Goal: Task Accomplishment & Management: Use online tool/utility

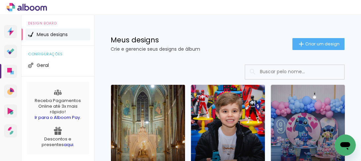
scroll to position [53, 0]
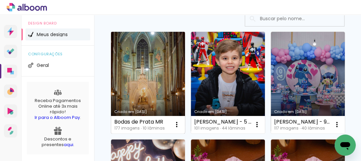
click at [152, 106] on link "Criado em [DATE]" at bounding box center [148, 83] width 74 height 102
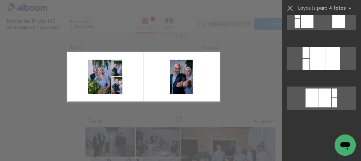
scroll to position [159, 0]
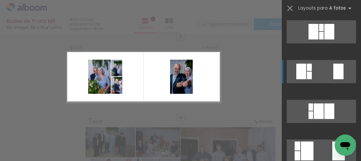
click at [307, 76] on div at bounding box center [309, 75] width 5 height 8
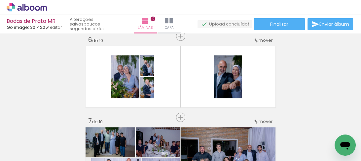
scroll to position [0, 3862]
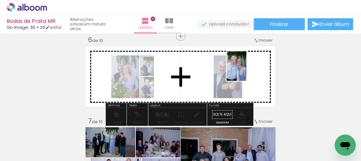
drag, startPoint x: 220, startPoint y: 129, endPoint x: 291, endPoint y: 78, distance: 87.8
click at [247, 71] on quentale-workspace at bounding box center [180, 80] width 361 height 161
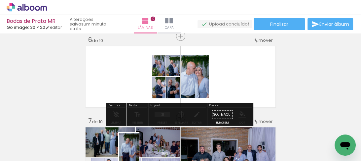
drag, startPoint x: 150, startPoint y: 137, endPoint x: 142, endPoint y: 150, distance: 15.6
click at [140, 150] on div at bounding box center [129, 138] width 22 height 33
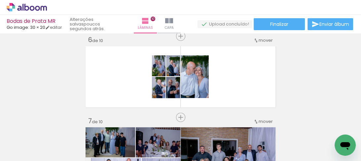
scroll to position [0, 4014]
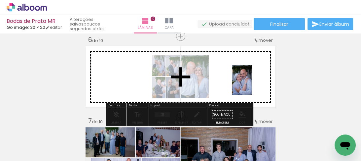
drag, startPoint x: 270, startPoint y: 143, endPoint x: 282, endPoint y: 77, distance: 66.9
click at [252, 85] on quentale-workspace at bounding box center [180, 80] width 361 height 161
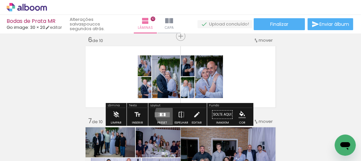
click at [166, 113] on quentale-layouter at bounding box center [162, 114] width 15 height 5
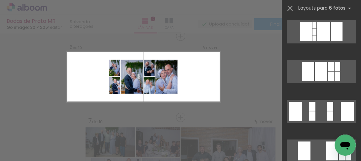
scroll to position [0, 0]
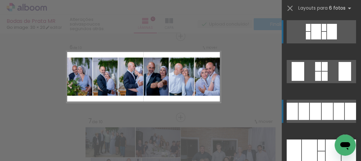
click at [317, 108] on div at bounding box center [315, 110] width 11 height 17
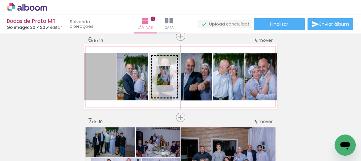
drag, startPoint x: 106, startPoint y: 85, endPoint x: 161, endPoint y: 76, distance: 56.3
click at [0, 0] on slot at bounding box center [0, 0] width 0 height 0
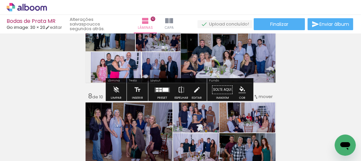
scroll to position [493, 0]
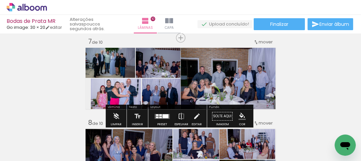
click at [252, 90] on quentale-photo at bounding box center [228, 77] width 95 height 63
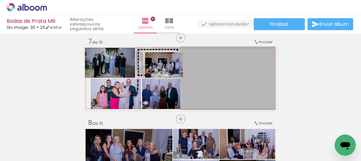
drag, startPoint x: 227, startPoint y: 85, endPoint x: 162, endPoint y: 65, distance: 68.1
click at [0, 0] on slot at bounding box center [0, 0] width 0 height 0
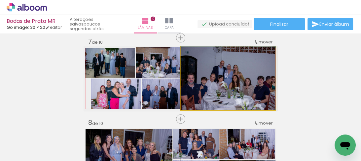
click at [238, 92] on quentale-photo at bounding box center [228, 77] width 95 height 63
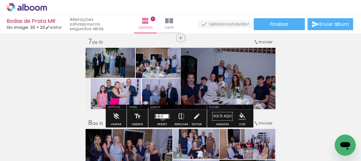
click at [163, 117] on div at bounding box center [166, 116] width 6 height 4
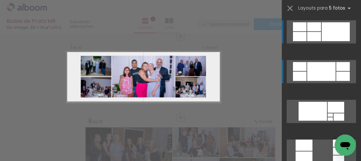
scroll to position [495, 0]
click at [315, 73] on div at bounding box center [321, 71] width 28 height 19
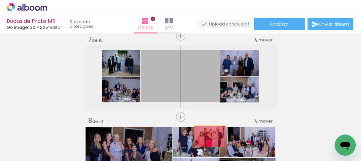
drag, startPoint x: 192, startPoint y: 78, endPoint x: 208, endPoint y: 136, distance: 60.1
click at [208, 136] on quentale-workspace at bounding box center [180, 80] width 361 height 161
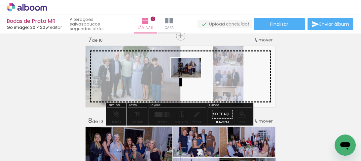
drag, startPoint x: 312, startPoint y: 141, endPoint x: 213, endPoint y: 90, distance: 111.8
click at [190, 78] on quentale-workspace at bounding box center [180, 80] width 361 height 161
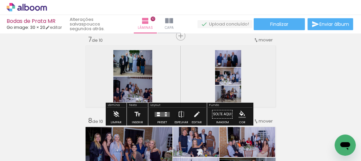
click at [162, 114] on quentale-layouter at bounding box center [162, 113] width 15 height 5
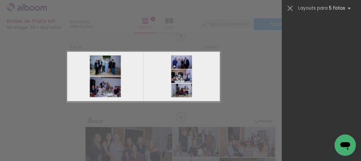
scroll to position [0, 0]
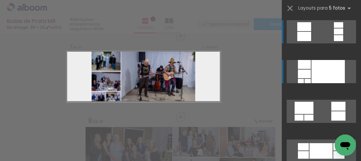
click at [324, 71] on div at bounding box center [328, 71] width 33 height 23
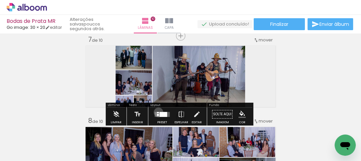
click at [157, 112] on div at bounding box center [158, 111] width 2 height 1
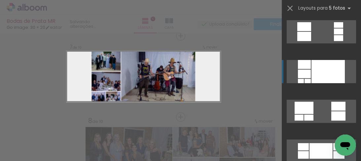
scroll to position [40, 0]
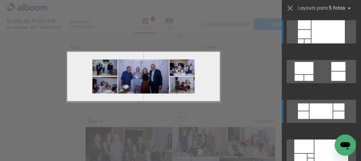
click at [316, 111] on div at bounding box center [321, 111] width 23 height 16
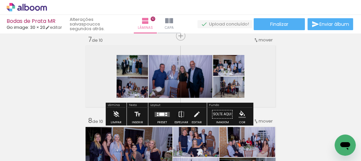
click at [231, 91] on div at bounding box center [234, 93] width 8 height 7
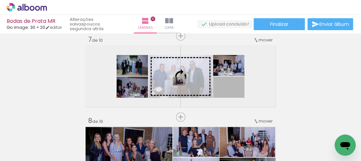
drag, startPoint x: 242, startPoint y: 96, endPoint x: 177, endPoint y: 81, distance: 66.8
click at [0, 0] on slot at bounding box center [0, 0] width 0 height 0
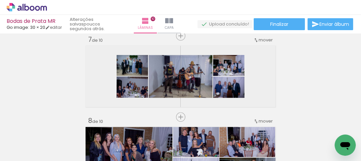
scroll to position [0, 5309]
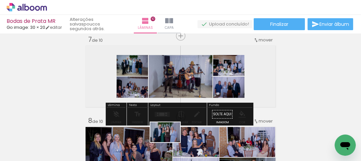
drag, startPoint x: 165, startPoint y: 139, endPoint x: 171, endPoint y: 143, distance: 7.0
click at [171, 143] on div at bounding box center [163, 139] width 33 height 22
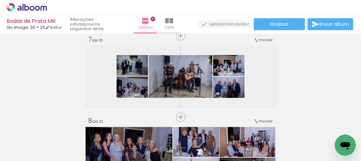
scroll to position [0, 5506]
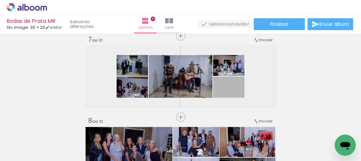
drag, startPoint x: 242, startPoint y: 91, endPoint x: 265, endPoint y: 136, distance: 50.3
click at [265, 136] on quentale-workspace at bounding box center [180, 80] width 361 height 161
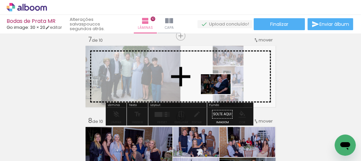
drag, startPoint x: 233, startPoint y: 126, endPoint x: 307, endPoint y: 110, distance: 75.0
click at [220, 94] on quentale-workspace at bounding box center [180, 80] width 361 height 161
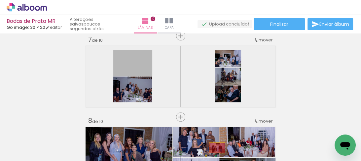
drag, startPoint x: 145, startPoint y: 69, endPoint x: 215, endPoint y: 147, distance: 105.2
click at [215, 147] on quentale-workspace at bounding box center [180, 80] width 361 height 161
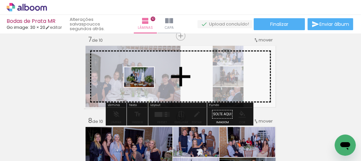
drag, startPoint x: 160, startPoint y: 136, endPoint x: 255, endPoint y: 102, distance: 100.8
click at [143, 87] on quentale-workspace at bounding box center [180, 80] width 361 height 161
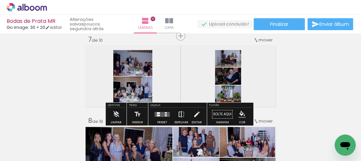
click at [178, 113] on iron-icon at bounding box center [181, 113] width 7 height 13
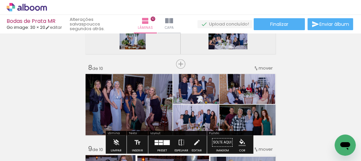
scroll to position [495, 0]
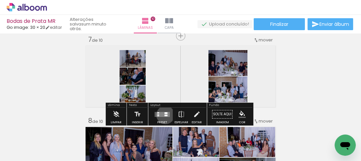
click at [165, 114] on div at bounding box center [166, 115] width 3 height 2
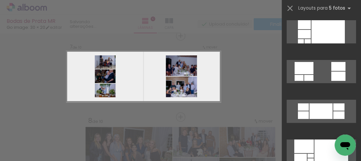
scroll to position [0, 0]
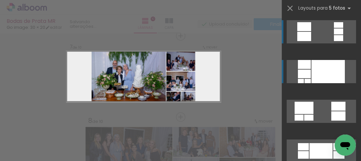
click at [319, 78] on div at bounding box center [328, 71] width 33 height 23
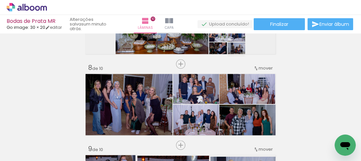
scroll to position [495, 0]
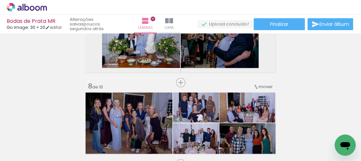
scroll to position [582, 0]
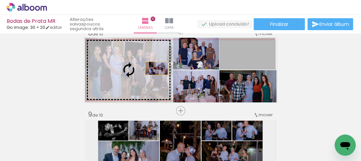
drag, startPoint x: 257, startPoint y: 62, endPoint x: 246, endPoint y: 73, distance: 15.4
click at [0, 0] on slot at bounding box center [0, 0] width 0 height 0
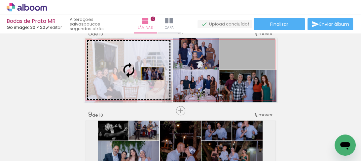
drag, startPoint x: 260, startPoint y: 59, endPoint x: 150, endPoint y: 76, distance: 110.7
click at [0, 0] on slot at bounding box center [0, 0] width 0 height 0
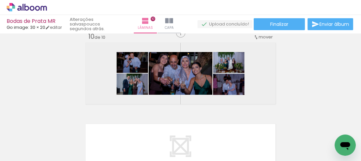
scroll to position [0, 5348]
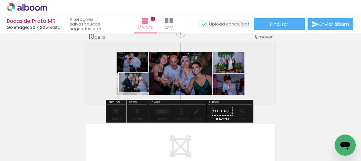
drag, startPoint x: 241, startPoint y: 144, endPoint x: 144, endPoint y: 94, distance: 109.0
click at [139, 93] on quentale-workspace at bounding box center [180, 80] width 361 height 161
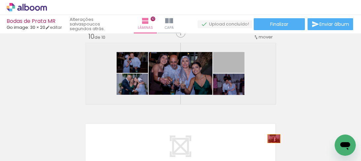
drag, startPoint x: 241, startPoint y: 57, endPoint x: 272, endPoint y: 138, distance: 87.5
click at [272, 138] on quentale-workspace at bounding box center [180, 80] width 361 height 161
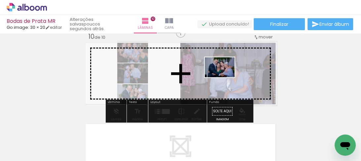
drag, startPoint x: 171, startPoint y: 141, endPoint x: 337, endPoint y: 74, distance: 179.3
click at [226, 76] on quentale-workspace at bounding box center [180, 80] width 361 height 161
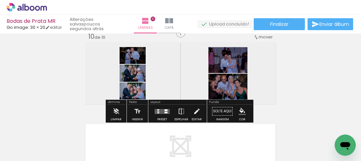
click at [165, 111] on div at bounding box center [166, 112] width 3 height 2
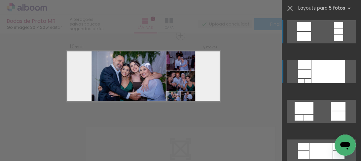
scroll to position [737, 0]
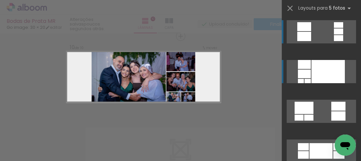
click at [327, 71] on div at bounding box center [328, 71] width 33 height 23
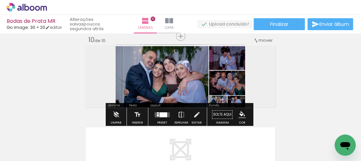
click at [165, 112] on div at bounding box center [164, 114] width 8 height 5
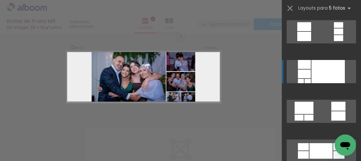
scroll to position [40, 0]
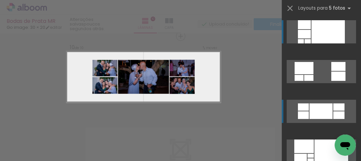
click at [320, 110] on div at bounding box center [321, 111] width 23 height 16
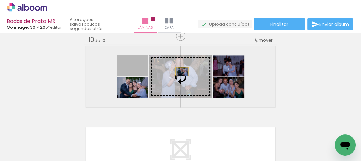
drag, startPoint x: 143, startPoint y: 57, endPoint x: 268, endPoint y: 77, distance: 127.3
click at [0, 0] on slot at bounding box center [0, 0] width 0 height 0
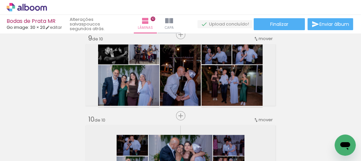
scroll to position [684, 0]
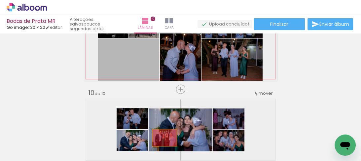
drag, startPoint x: 139, startPoint y: 66, endPoint x: 254, endPoint y: 96, distance: 118.6
click at [164, 141] on quentale-workspace at bounding box center [180, 80] width 361 height 161
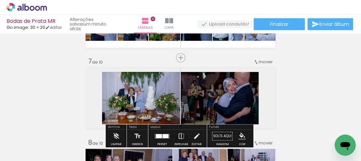
scroll to position [499, 0]
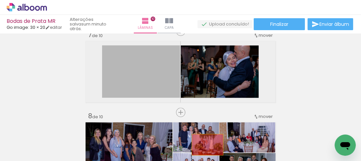
drag, startPoint x: 166, startPoint y: 79, endPoint x: 283, endPoint y: 150, distance: 136.9
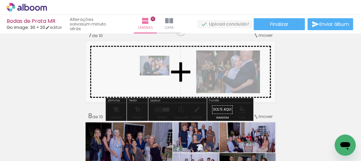
drag, startPoint x: 167, startPoint y: 139, endPoint x: 287, endPoint y: 105, distance: 124.9
click at [159, 75] on quentale-workspace at bounding box center [180, 80] width 361 height 161
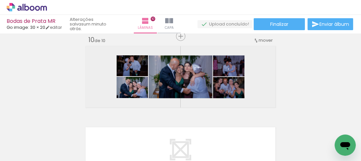
scroll to position [658, 0]
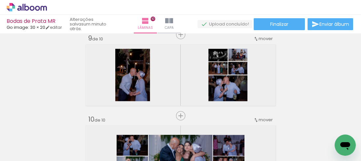
click at [164, 140] on div "2 Esta imagem aparece 2 vezes no seu álbum" at bounding box center [161, 138] width 5 height 5
click at [163, 139] on div "2 Esta imagem aparece 2 vezes no seu álbum" at bounding box center [161, 138] width 5 height 5
click at [165, 141] on div at bounding box center [161, 139] width 33 height 22
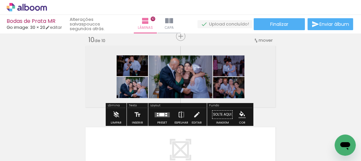
scroll to position [764, 0]
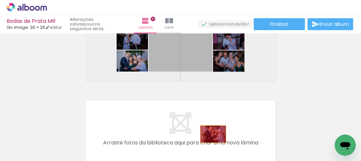
drag, startPoint x: 191, startPoint y: 62, endPoint x: 211, endPoint y: 134, distance: 74.3
click at [211, 134] on quentale-workspace at bounding box center [180, 80] width 361 height 161
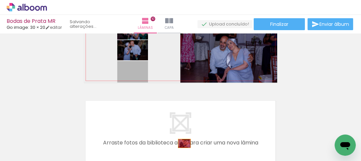
drag, startPoint x: 145, startPoint y: 71, endPoint x: 278, endPoint y: 149, distance: 154.1
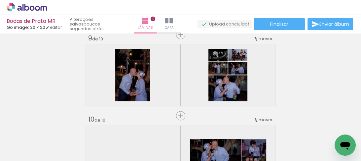
scroll to position [0, 5799]
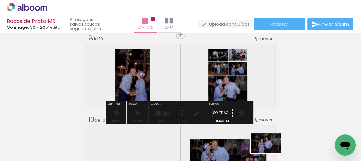
drag, startPoint x: 274, startPoint y: 142, endPoint x: 271, endPoint y: 153, distance: 11.2
click at [271, 149] on div at bounding box center [266, 139] width 33 height 22
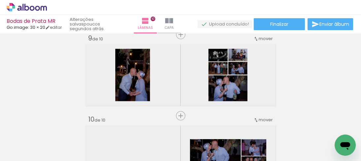
scroll to position [0, 5608]
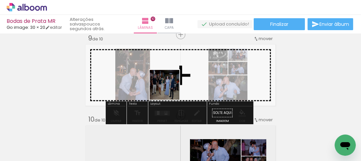
drag, startPoint x: 167, startPoint y: 143, endPoint x: 172, endPoint y: 83, distance: 60.7
click at [172, 83] on quentale-workspace at bounding box center [180, 80] width 361 height 161
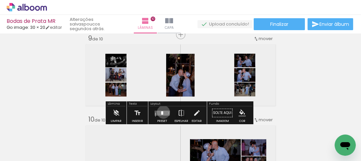
click at [162, 111] on quentale-layouter at bounding box center [162, 112] width 15 height 5
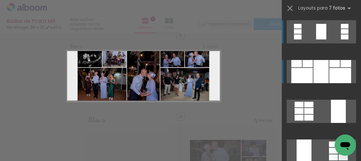
scroll to position [656, 0]
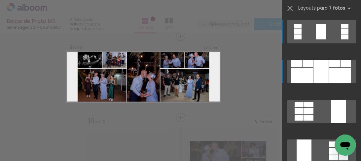
click at [319, 70] on div at bounding box center [321, 71] width 15 height 23
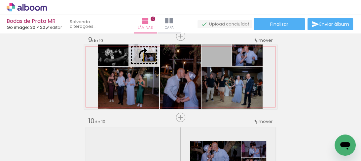
drag, startPoint x: 226, startPoint y: 57, endPoint x: 148, endPoint y: 57, distance: 78.7
click at [0, 0] on slot at bounding box center [0, 0] width 0 height 0
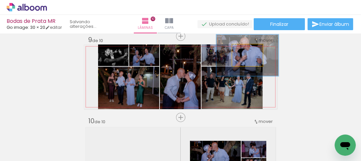
click at [252, 52] on div at bounding box center [250, 51] width 10 height 11
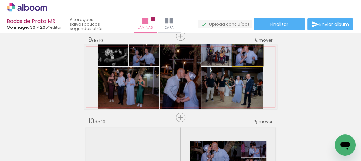
drag, startPoint x: 254, startPoint y: 53, endPoint x: 113, endPoint y: 54, distance: 141.2
type paper-slider "100"
click at [0, 0] on slot at bounding box center [0, 0] width 0 height 0
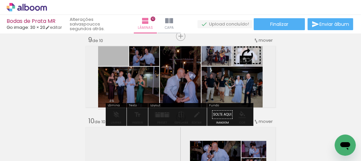
drag, startPoint x: 104, startPoint y: 61, endPoint x: 297, endPoint y: 62, distance: 193.4
click at [0, 0] on slot at bounding box center [0, 0] width 0 height 0
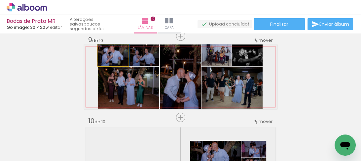
drag, startPoint x: 108, startPoint y: 52, endPoint x: 101, endPoint y: 52, distance: 7.9
click at [101, 52] on div at bounding box center [113, 51] width 26 height 10
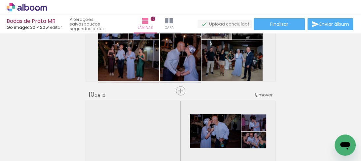
scroll to position [736, 0]
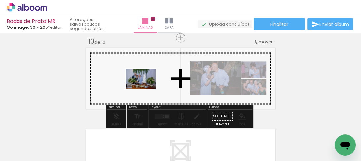
drag, startPoint x: 60, startPoint y: 143, endPoint x: 313, endPoint y: 71, distance: 263.7
click at [147, 86] on quentale-workspace at bounding box center [180, 80] width 361 height 161
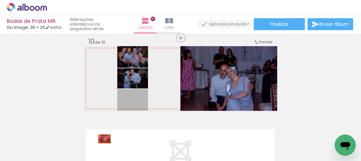
drag, startPoint x: 144, startPoint y: 100, endPoint x: 102, endPoint y: 138, distance: 56.4
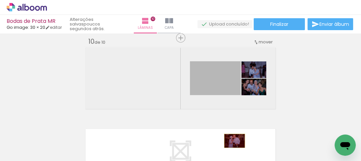
drag, startPoint x: 222, startPoint y: 78, endPoint x: 233, endPoint y: 140, distance: 62.7
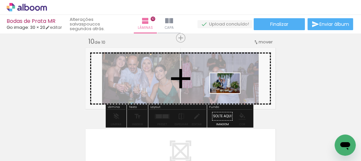
drag, startPoint x: 56, startPoint y: 144, endPoint x: 230, endPoint y: 93, distance: 181.4
click at [230, 93] on quentale-workspace at bounding box center [180, 80] width 361 height 161
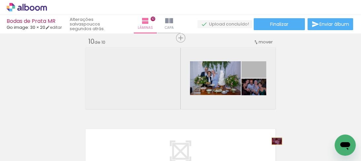
drag, startPoint x: 261, startPoint y: 75, endPoint x: 275, endPoint y: 141, distance: 66.7
click at [275, 141] on quentale-workspace at bounding box center [180, 80] width 361 height 161
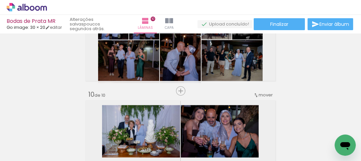
scroll to position [709, 0]
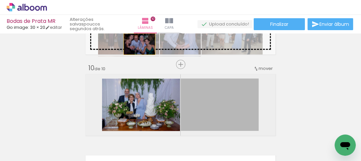
drag, startPoint x: 240, startPoint y: 108, endPoint x: 138, endPoint y: 44, distance: 120.9
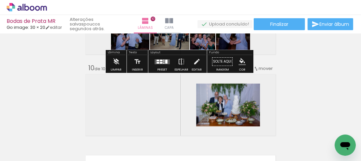
scroll to position [656, 0]
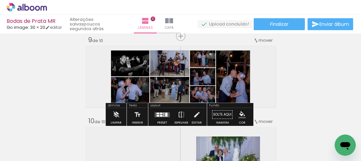
click at [165, 115] on div at bounding box center [166, 114] width 2 height 4
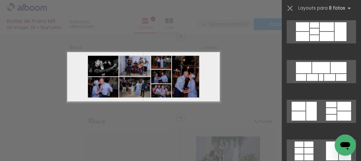
scroll to position [0, 0]
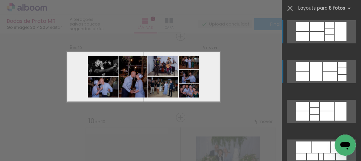
click at [327, 65] on div at bounding box center [330, 66] width 14 height 9
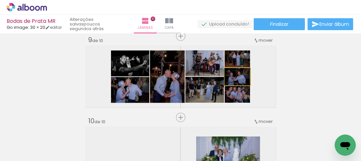
click at [247, 74] on quentale-photo at bounding box center [237, 76] width 25 height 17
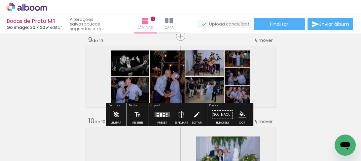
click at [247, 74] on quentale-photo at bounding box center [237, 76] width 25 height 17
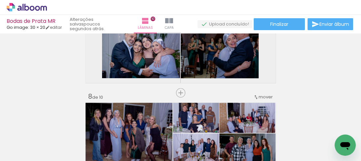
scroll to position [492, 0]
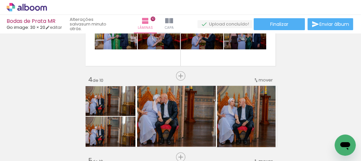
scroll to position [53, 0]
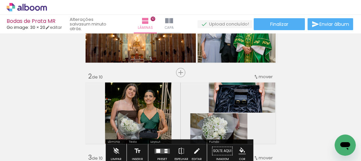
click at [270, 24] on span "Finalizar" at bounding box center [279, 24] width 18 height 5
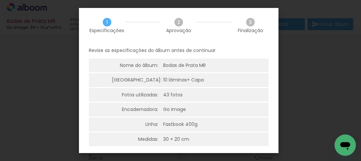
scroll to position [26, 0]
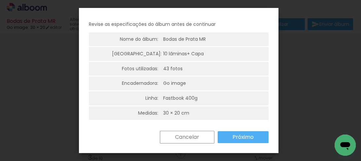
click at [0, 0] on slot "Próximo" at bounding box center [0, 0] width 0 height 0
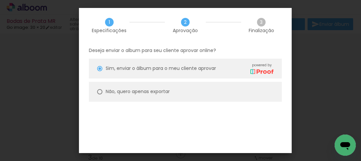
click at [185, 70] on span "Sim, enviar o álbum para o meu cliente aprovar" at bounding box center [161, 68] width 110 height 7
type paper-radio-button "on"
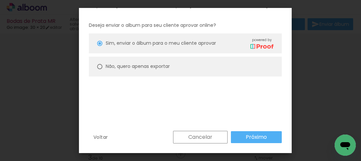
click at [0, 0] on slot "Próximo" at bounding box center [0, 0] width 0 height 0
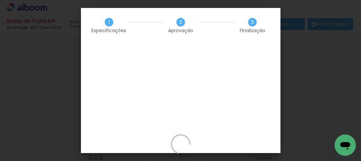
scroll to position [0, 3136]
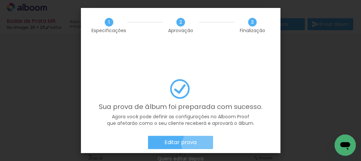
click at [202, 136] on paper-button "Editar prova" at bounding box center [180, 142] width 65 height 13
